Goal: Download file/media

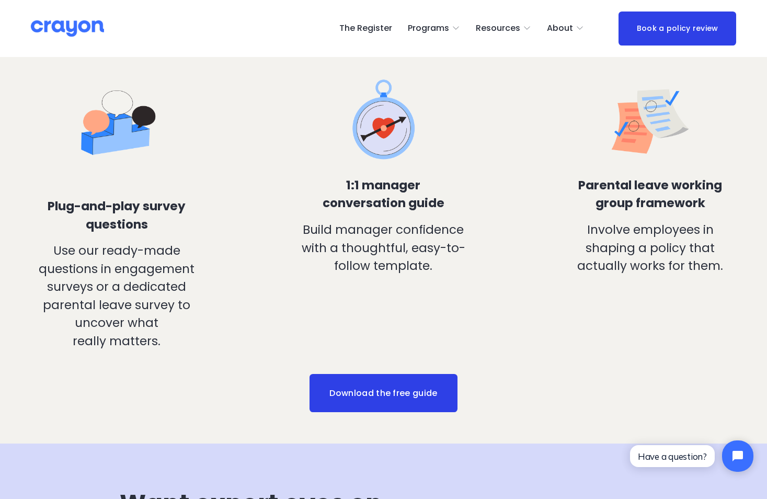
scroll to position [808, 0]
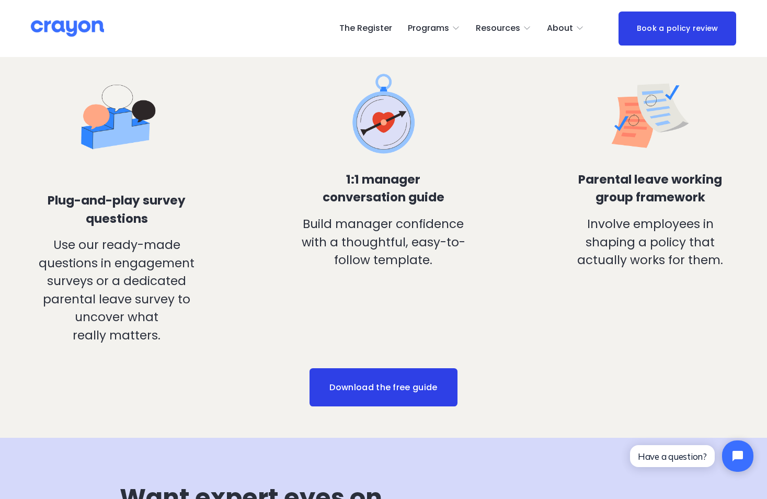
click at [406, 392] on link "Download the free guide" at bounding box center [384, 387] width 148 height 39
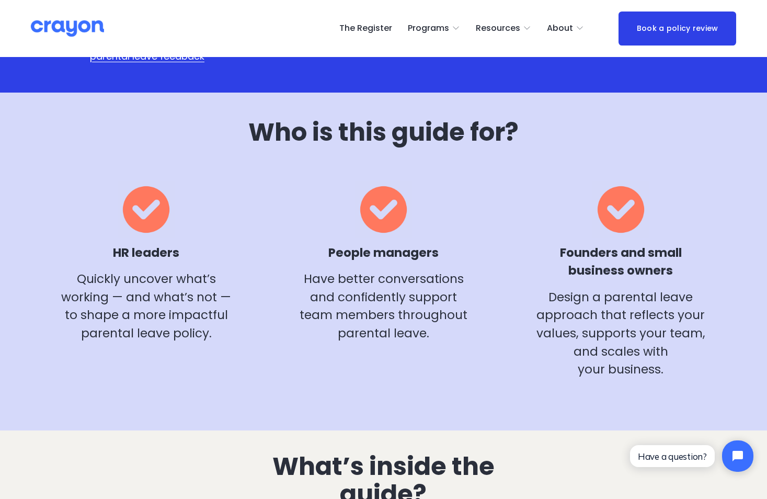
scroll to position [337, 0]
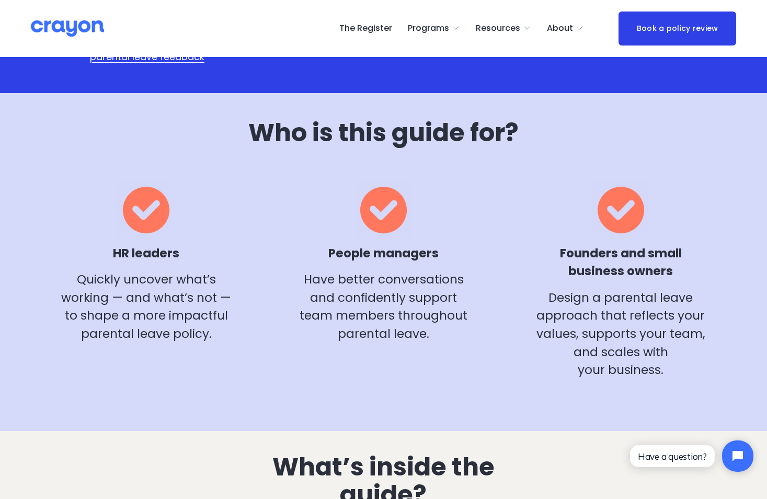
click at [0, 0] on span "Employer hub" at bounding box center [0, 0] width 0 height 0
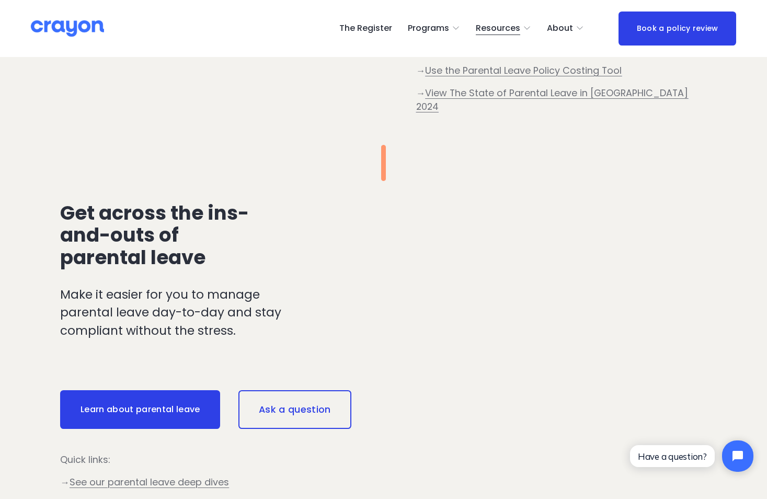
scroll to position [784, 0]
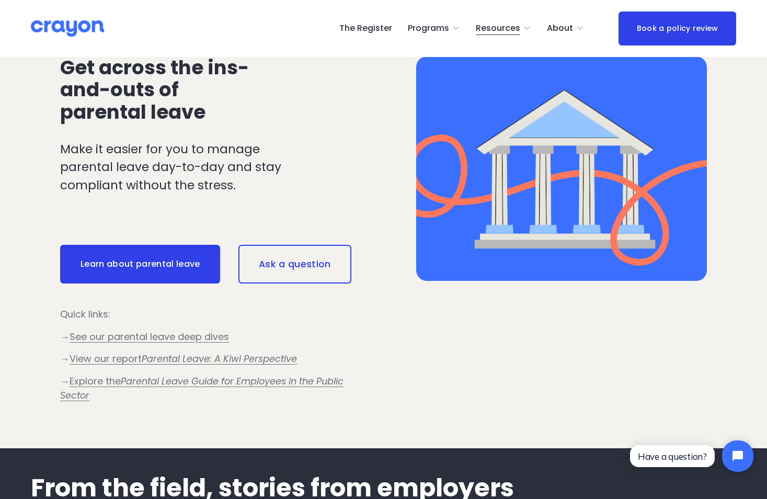
click at [195, 365] on em "Parental Leave: A Kiwi Perspective" at bounding box center [219, 358] width 155 height 13
